Goal: Find specific page/section: Find specific page/section

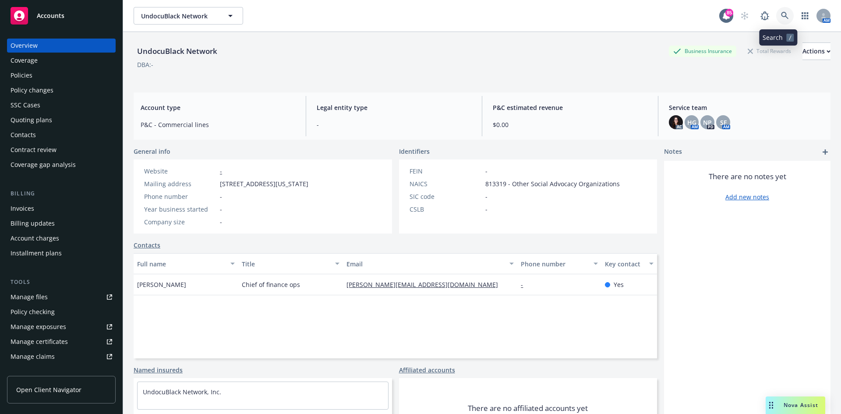
click at [781, 13] on icon at bounding box center [784, 15] width 7 height 7
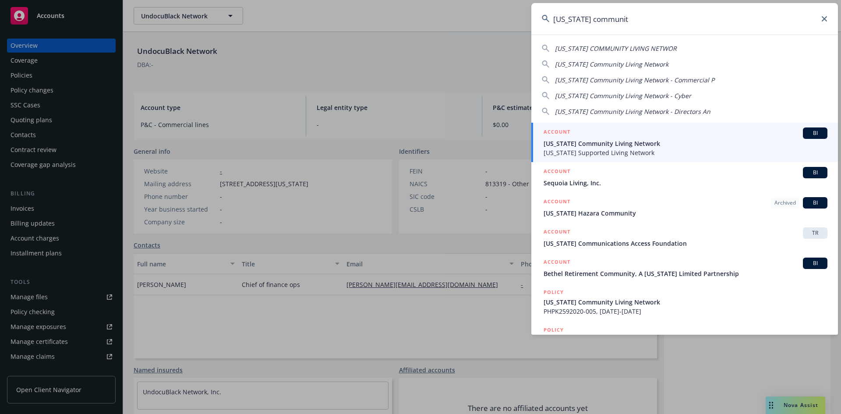
type input "[US_STATE] communit"
click at [566, 129] on h5 "ACCOUNT" at bounding box center [557, 133] width 27 height 11
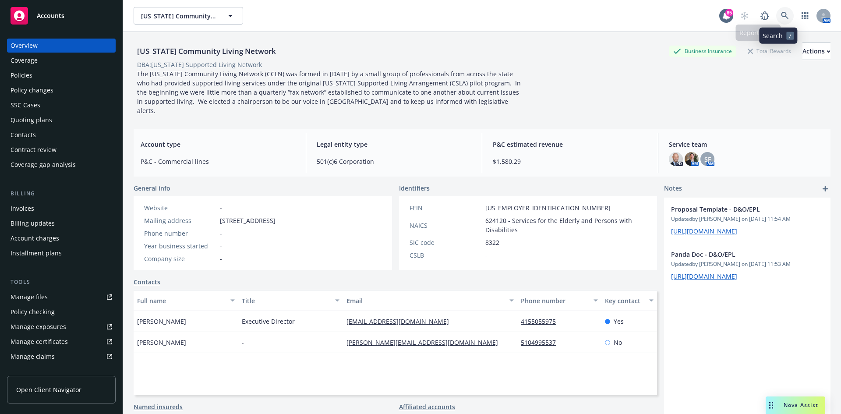
click at [781, 18] on icon at bounding box center [785, 16] width 8 height 8
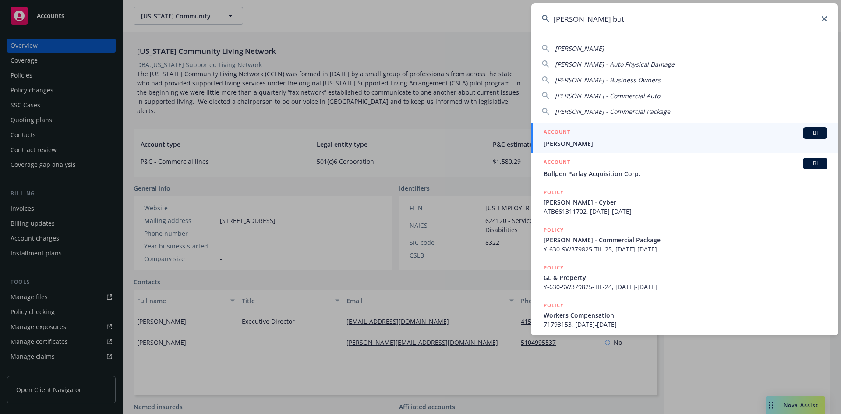
type input "[PERSON_NAME] but"
click at [549, 131] on li "ACCOUNT BI [PERSON_NAME]" at bounding box center [684, 138] width 307 height 30
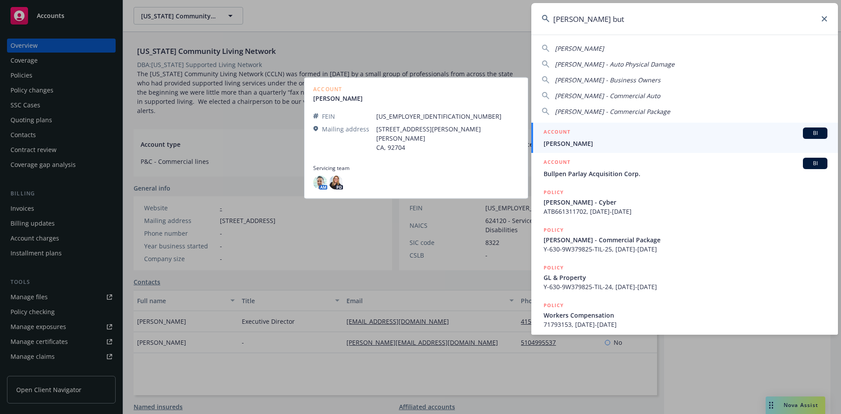
click at [556, 128] on h5 "ACCOUNT" at bounding box center [557, 133] width 27 height 11
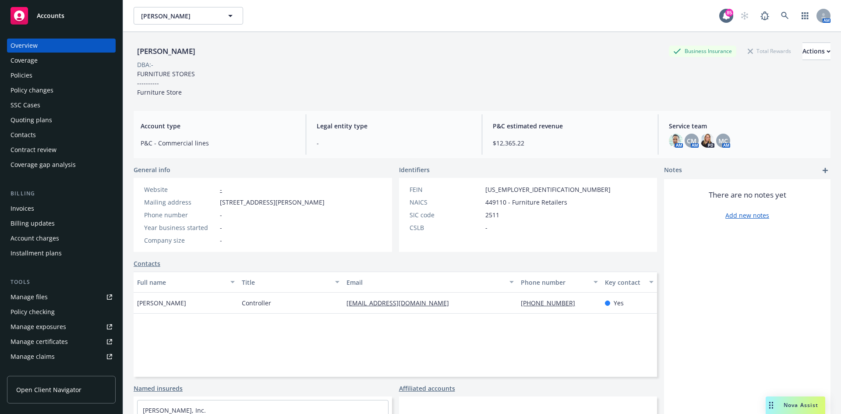
click at [64, 77] on div "Policies" at bounding box center [62, 75] width 102 height 14
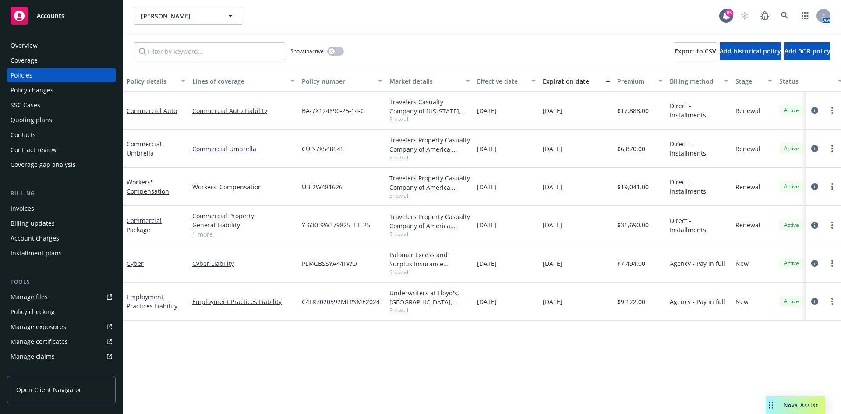
click at [403, 272] on span "Show all" at bounding box center [430, 272] width 81 height 7
click at [133, 265] on link "Cyber" at bounding box center [135, 263] width 17 height 8
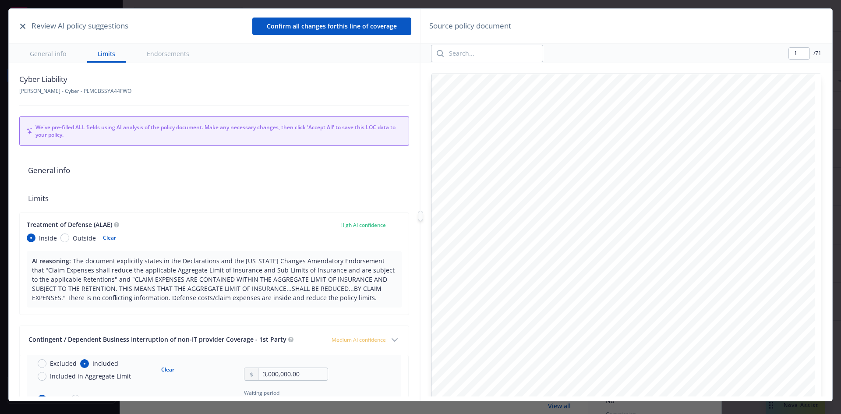
click at [21, 26] on icon "button" at bounding box center [22, 26] width 5 height 5
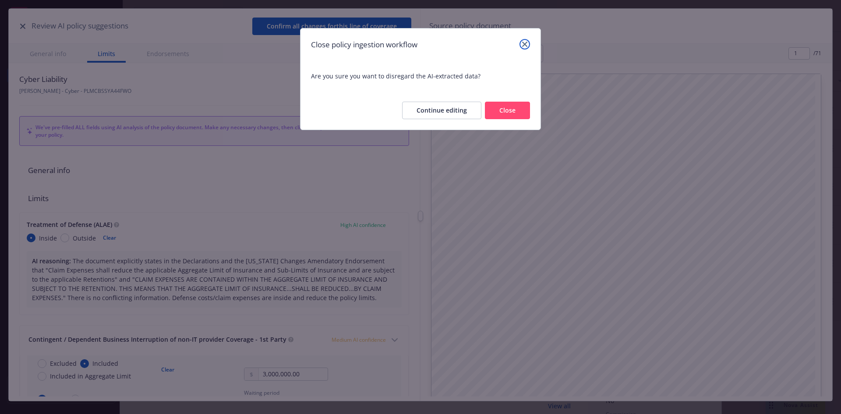
click at [524, 43] on icon "close" at bounding box center [524, 44] width 5 height 5
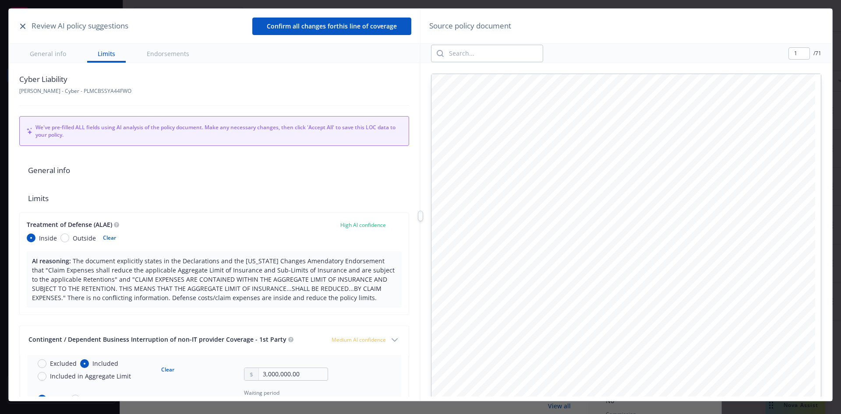
click at [25, 24] on icon "button" at bounding box center [22, 26] width 5 height 5
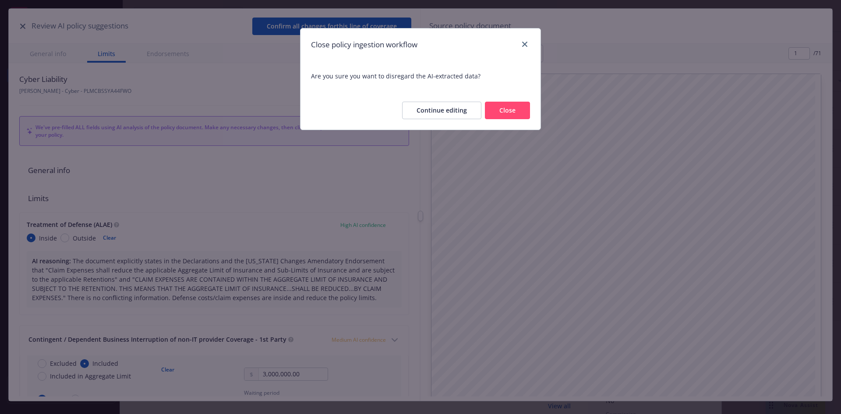
type textarea "x"
click at [518, 111] on button "Close" at bounding box center [507, 111] width 45 height 18
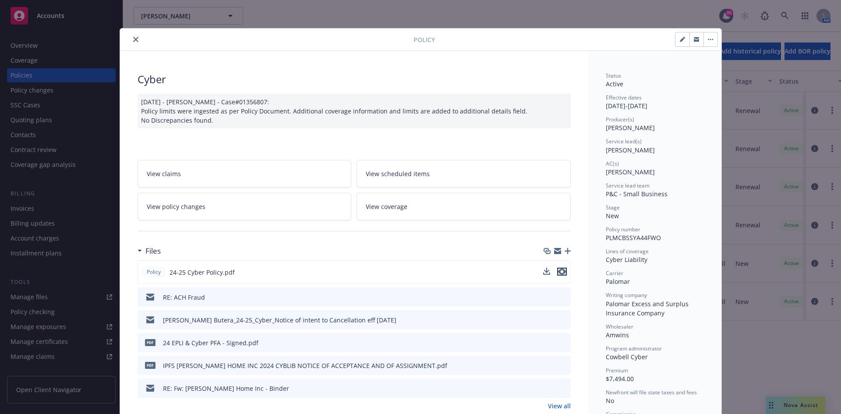
click at [560, 270] on icon "preview file" at bounding box center [562, 272] width 8 height 6
click at [133, 39] on icon "close" at bounding box center [135, 39] width 5 height 5
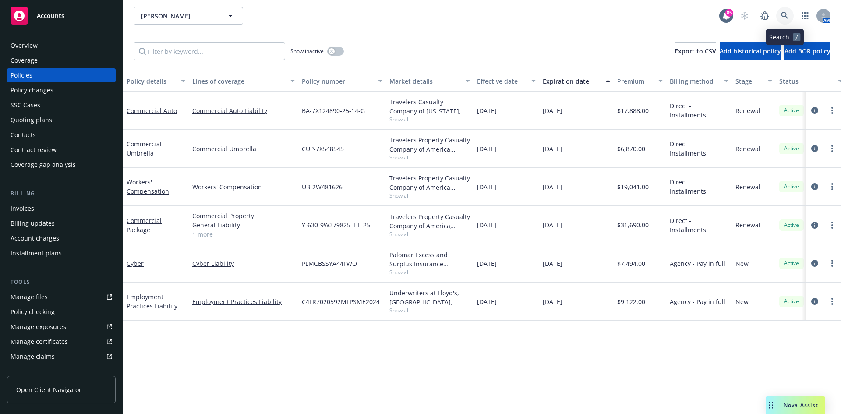
click at [787, 12] on icon at bounding box center [785, 16] width 8 height 8
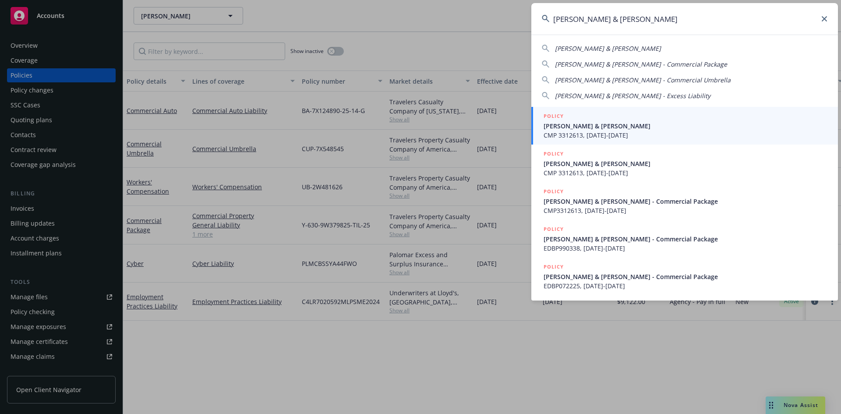
type input "[PERSON_NAME] & [PERSON_NAME]"
click at [554, 113] on h5 "POLICY" at bounding box center [554, 116] width 20 height 9
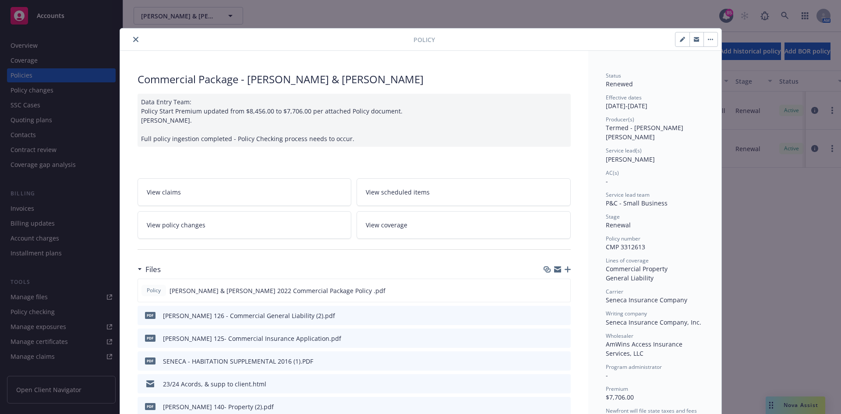
click at [133, 37] on icon "close" at bounding box center [135, 39] width 5 height 5
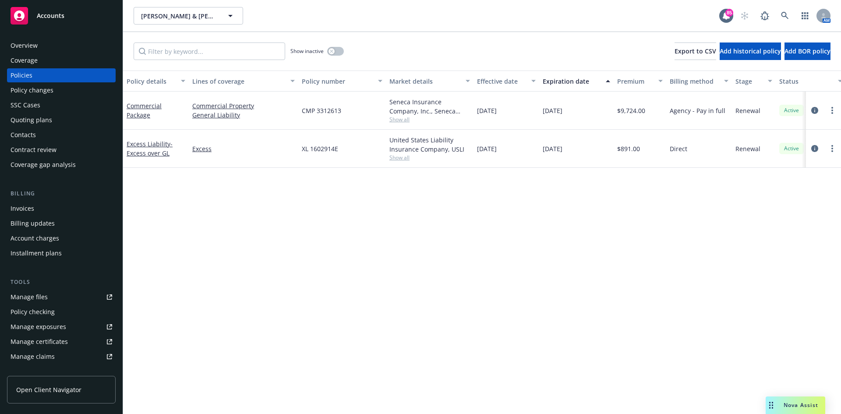
click at [43, 44] on div "Overview" at bounding box center [62, 46] width 102 height 14
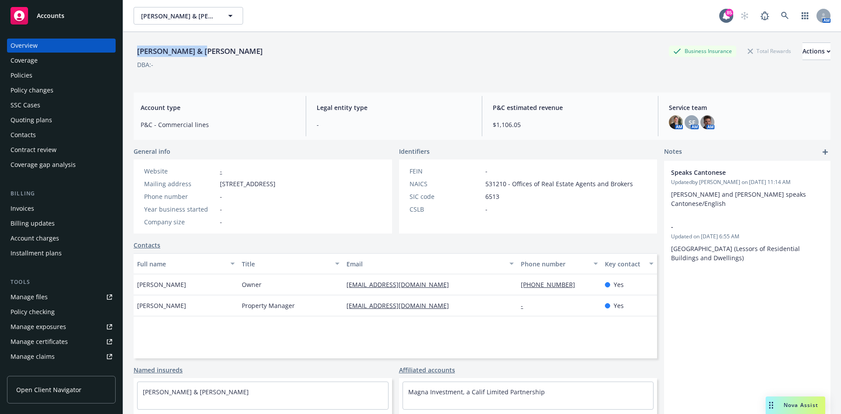
drag, startPoint x: 204, startPoint y: 50, endPoint x: 136, endPoint y: 51, distance: 67.5
click at [136, 51] on div "[PERSON_NAME] & [PERSON_NAME] Business Insurance Total Rewards Actions" at bounding box center [482, 52] width 697 height 18
click at [781, 13] on icon at bounding box center [784, 15] width 7 height 7
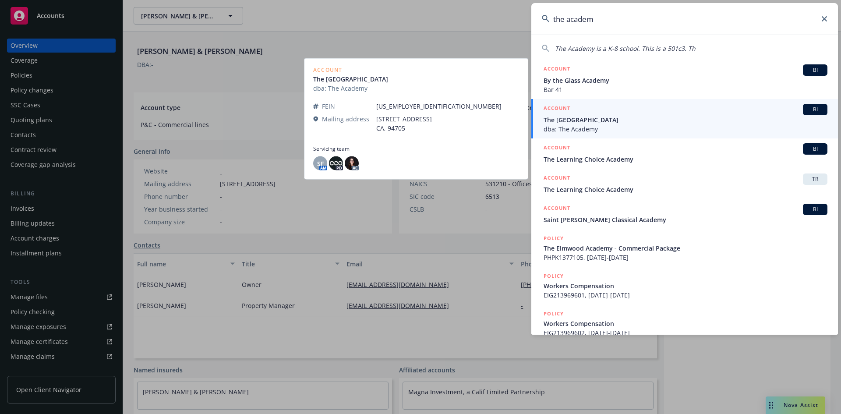
type input "the academ"
click at [558, 109] on h5 "ACCOUNT" at bounding box center [557, 109] width 27 height 11
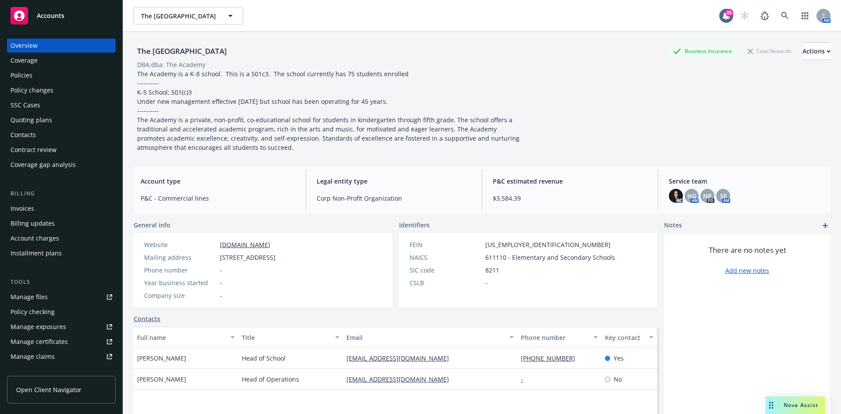
click at [47, 75] on div "Policies" at bounding box center [62, 75] width 102 height 14
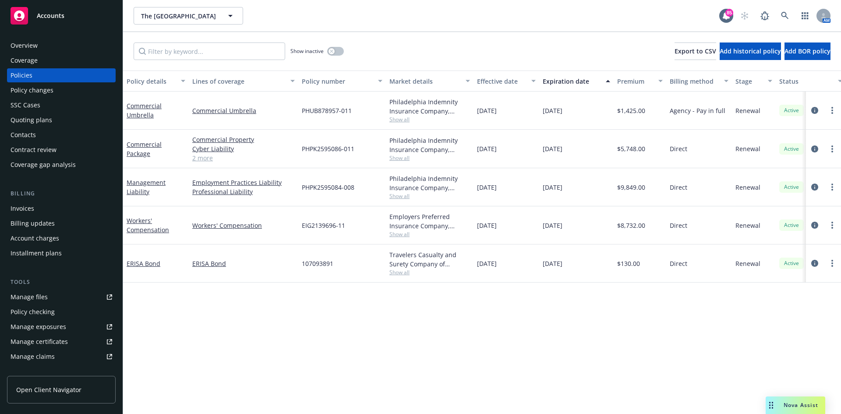
click at [57, 46] on div "Overview" at bounding box center [62, 46] width 102 height 14
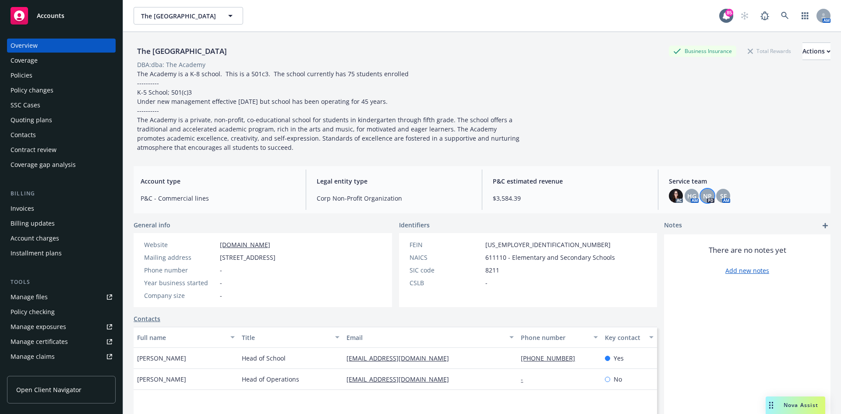
click at [705, 198] on span "NP" at bounding box center [707, 195] width 9 height 9
click at [698, 218] on icon "close" at bounding box center [696, 218] width 5 height 5
